Goal: Communication & Community: Participate in discussion

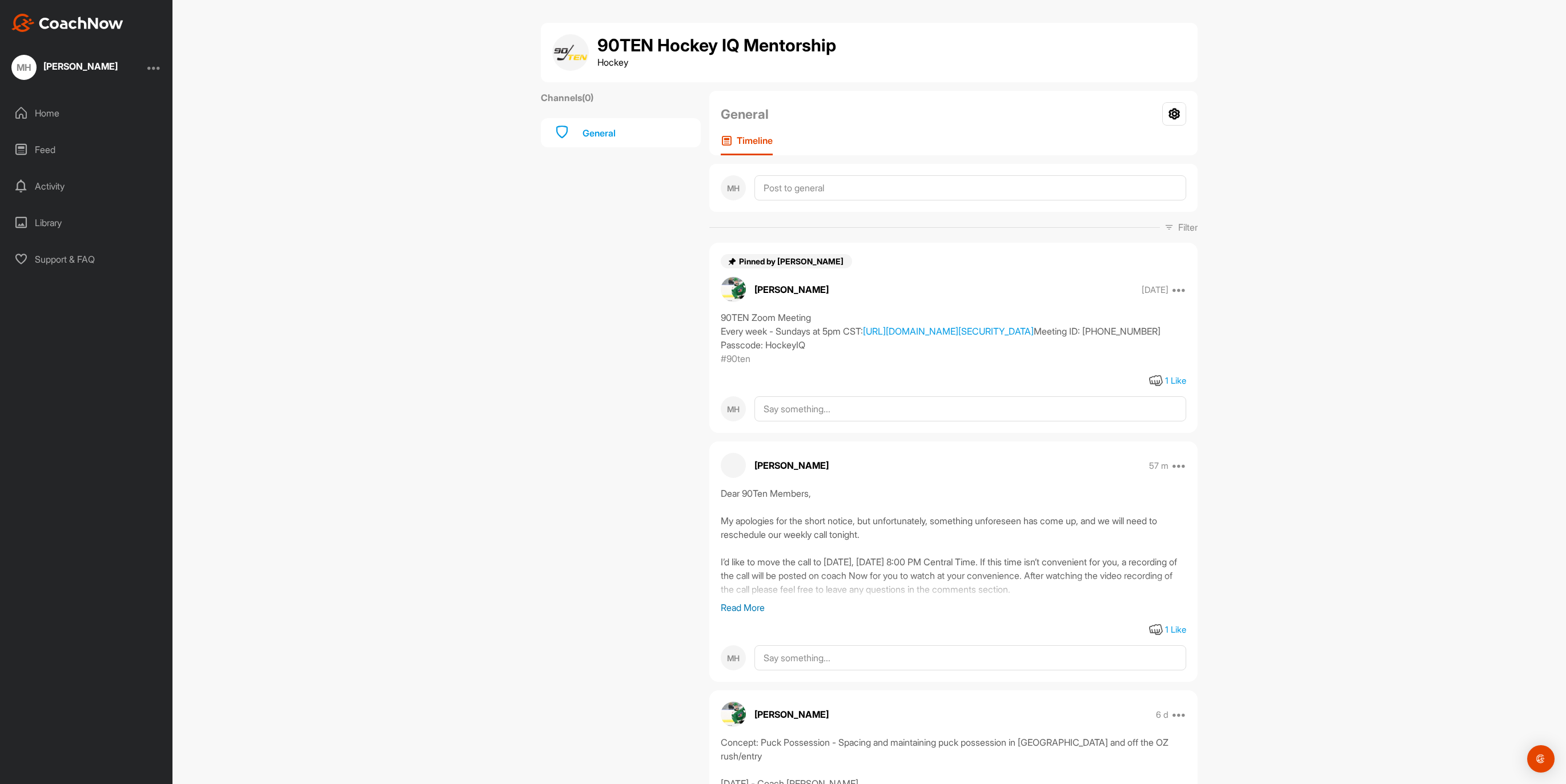
click at [838, 351] on div "90TEN Zoom Meeting Every week - Sundays at 5pm CST: [URL][DOMAIN_NAME][SECURITY…" at bounding box center [954, 331] width 466 height 41
click at [863, 337] on link "[URL][DOMAIN_NAME][SECURITY_DATA]" at bounding box center [948, 331] width 171 height 12
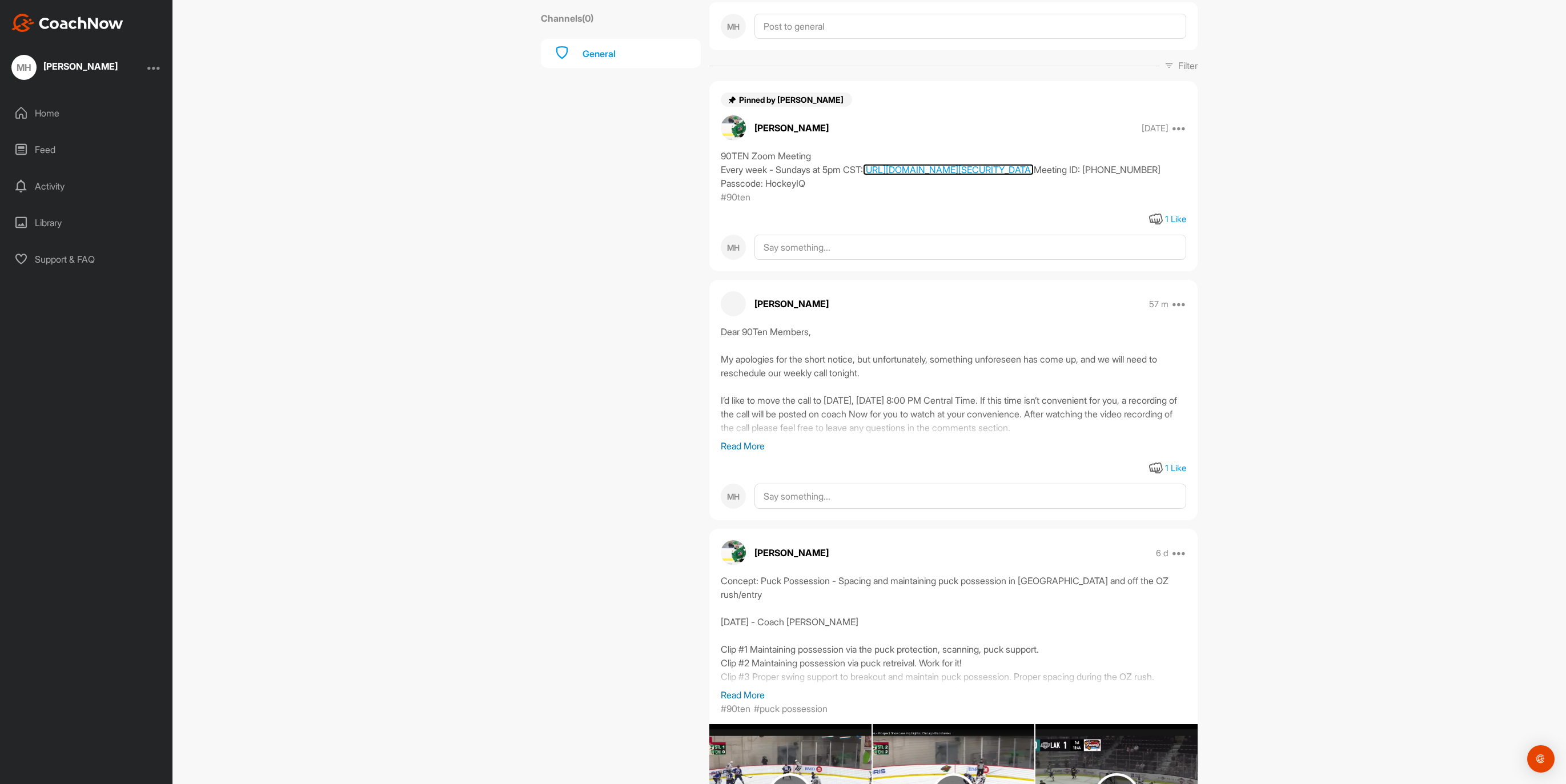
scroll to position [187, 0]
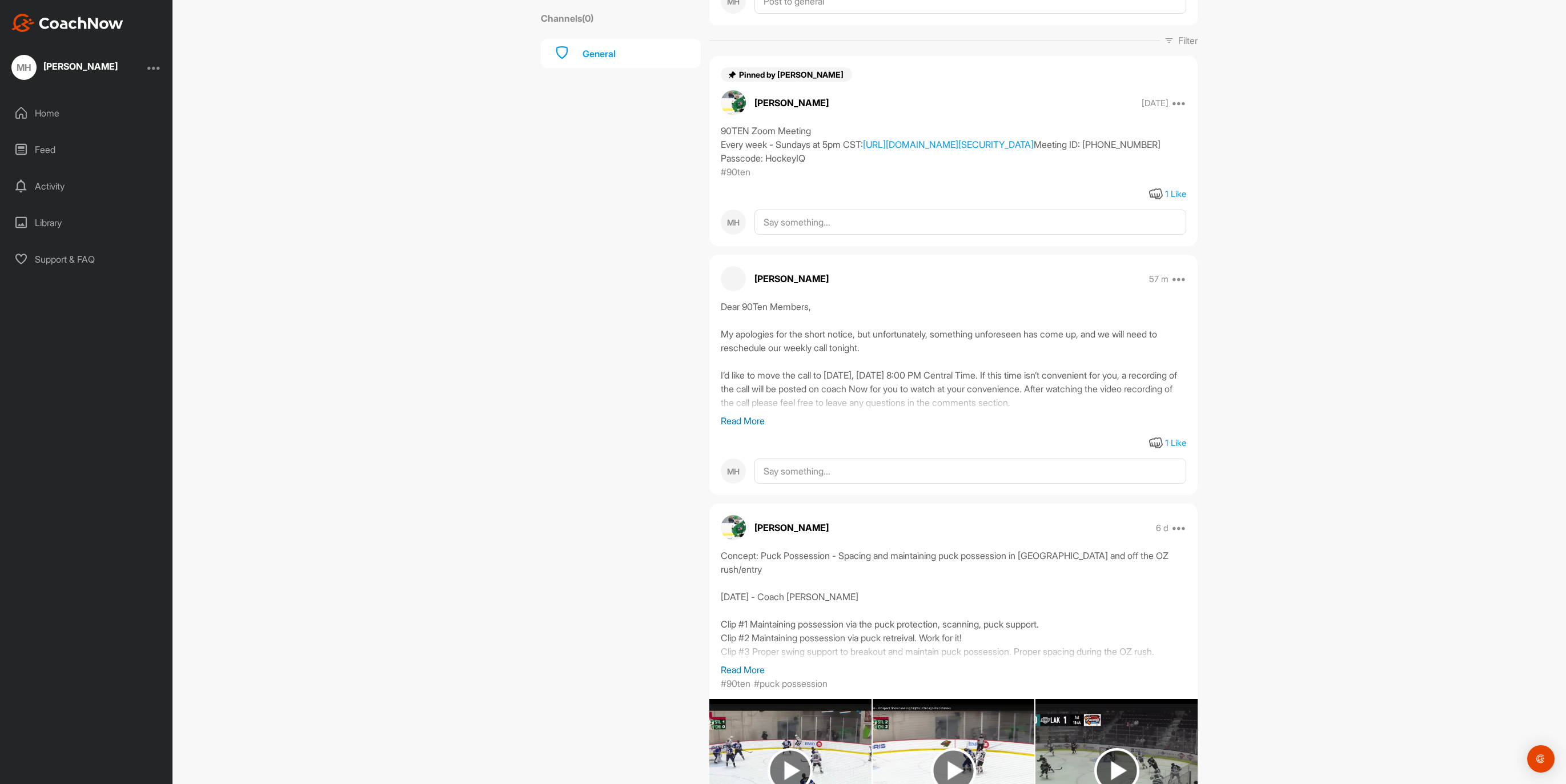
click at [757, 428] on p "Read More" at bounding box center [954, 421] width 466 height 14
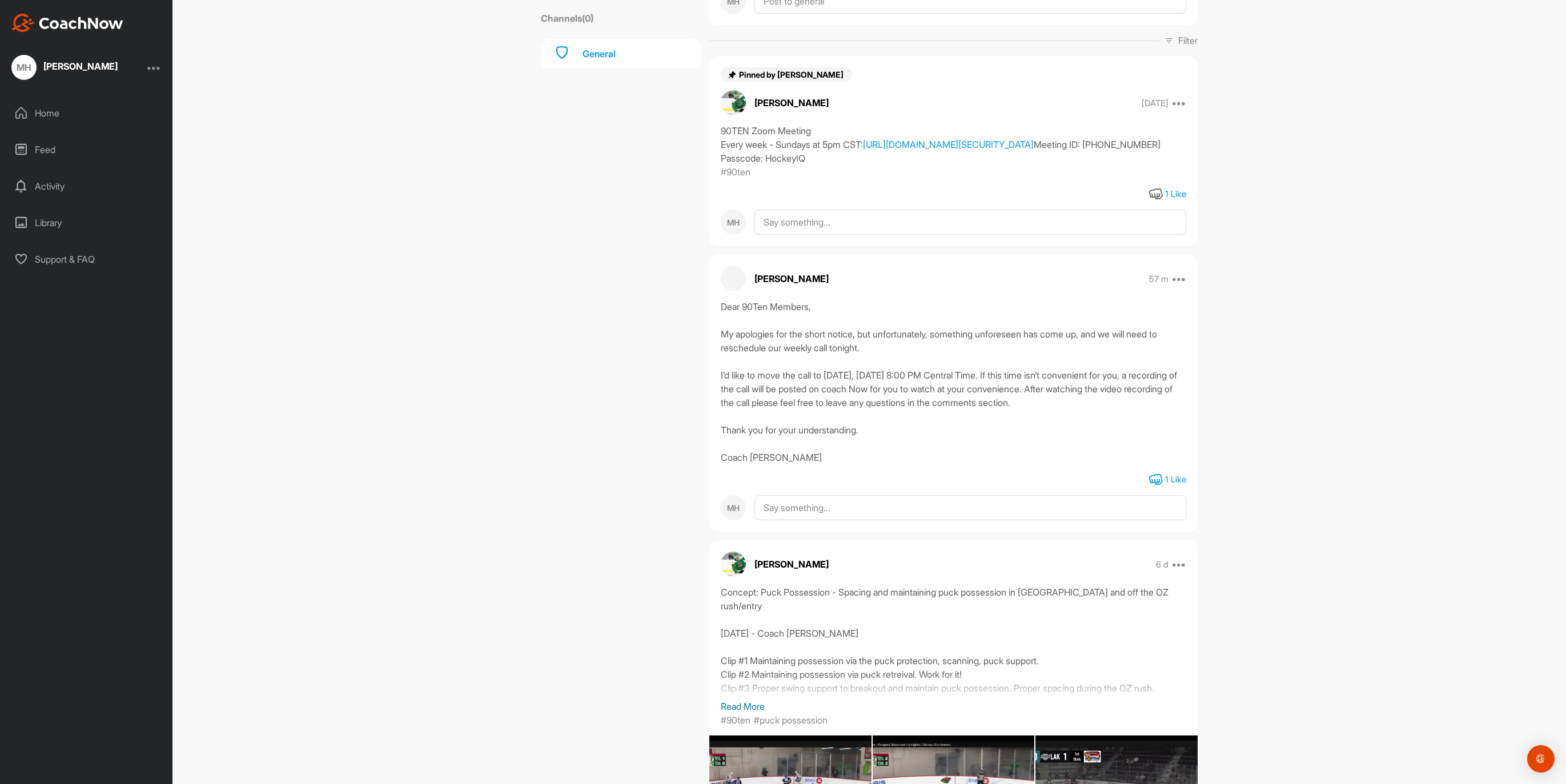
click at [1155, 486] on icon at bounding box center [1156, 480] width 14 height 14
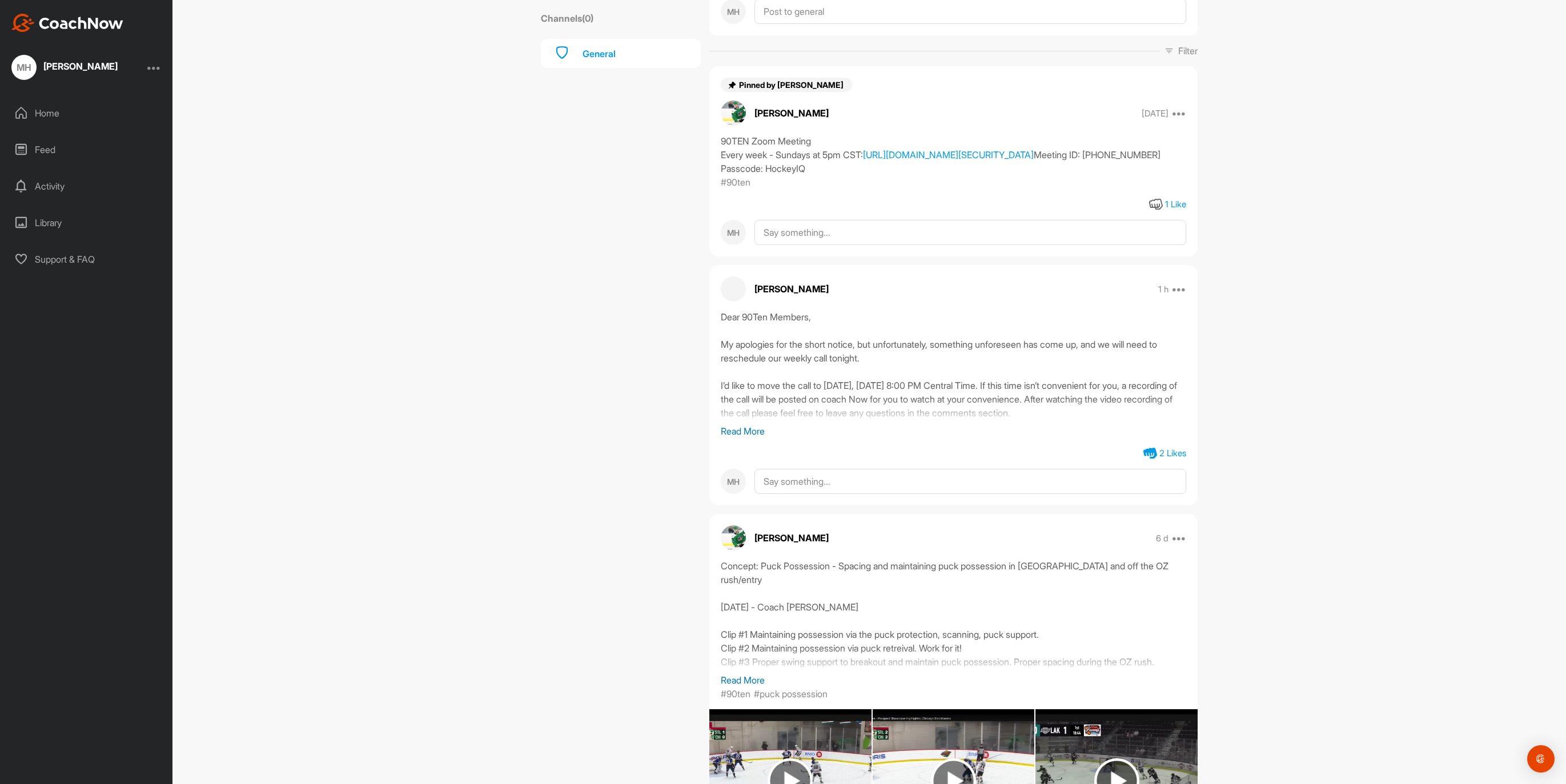
scroll to position [175, 0]
click at [759, 439] on p "Read More" at bounding box center [954, 432] width 466 height 14
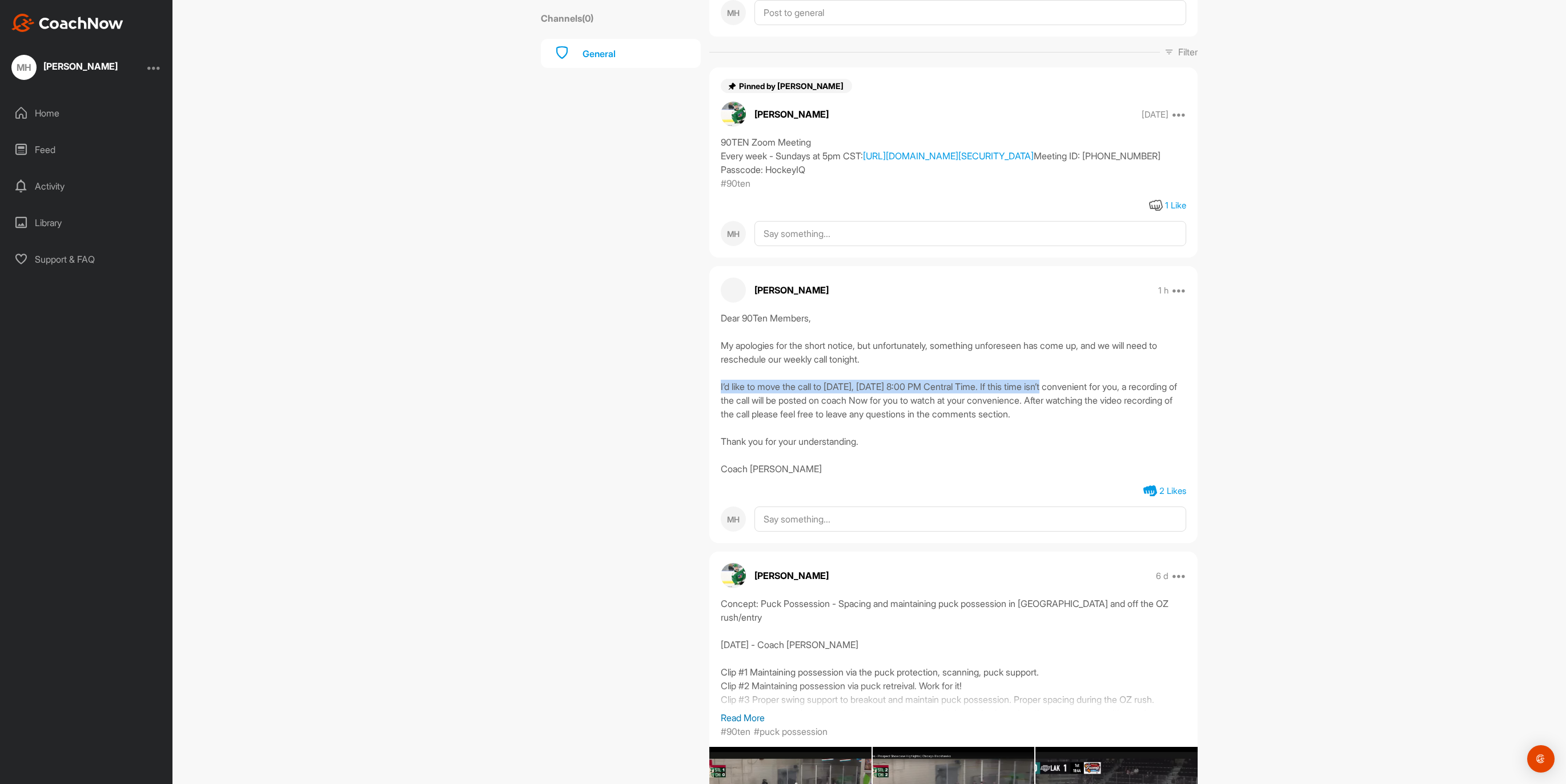
drag, startPoint x: 721, startPoint y: 425, endPoint x: 1085, endPoint y: 424, distance: 364.0
click at [1085, 424] on div "Dear 90Ten Members, My apologies for the short notice, but unfortunately, somet…" at bounding box center [954, 393] width 466 height 165
